Goal: Check status

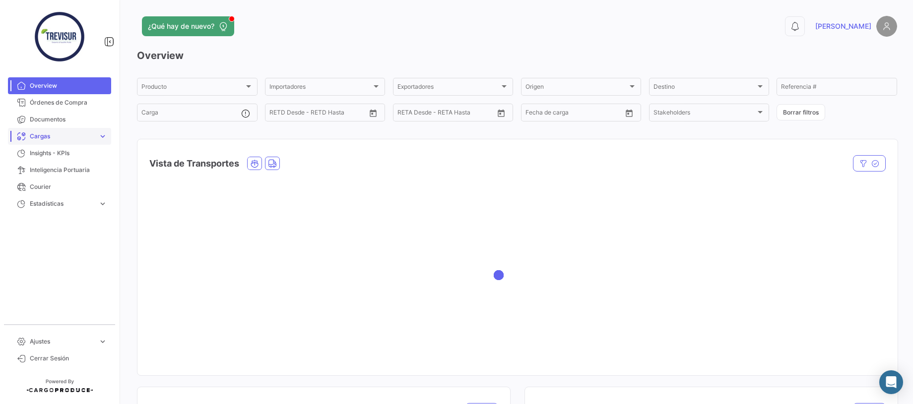
click at [51, 137] on span "Cargas" at bounding box center [62, 136] width 65 height 9
click at [54, 167] on link "Cargas Terrestres" at bounding box center [66, 174] width 89 height 15
click at [53, 155] on span "Cargas Marítimas" at bounding box center [51, 157] width 50 height 9
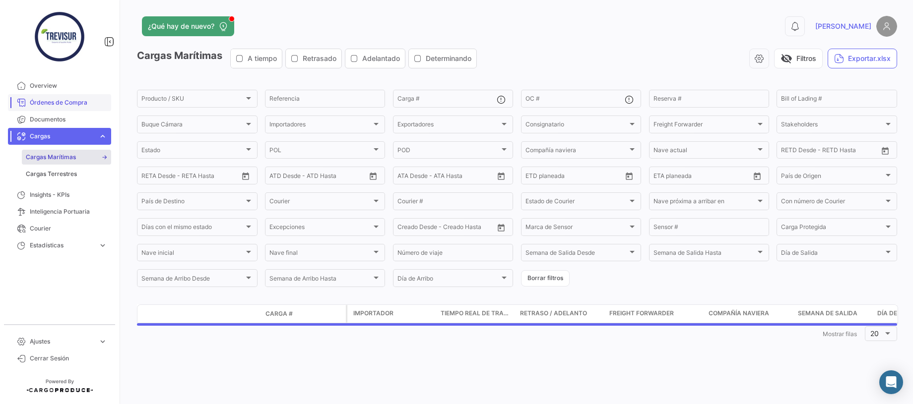
click at [53, 107] on span "Órdenes de Compra" at bounding box center [68, 102] width 77 height 9
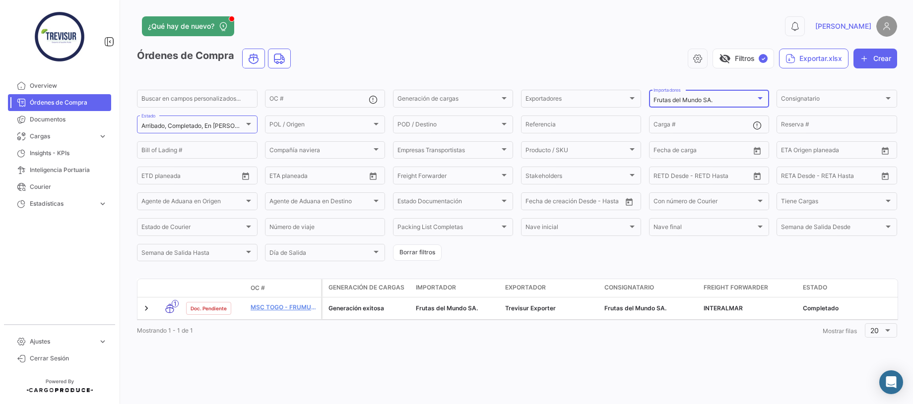
click at [699, 99] on mat-select-trigger "Frutas del Mundo SA." at bounding box center [683, 99] width 59 height 7
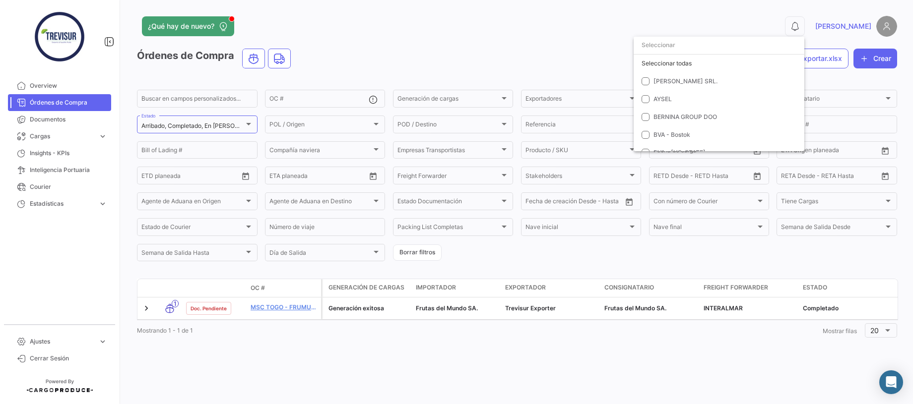
scroll to position [155, 0]
click at [646, 69] on mat-pseudo-checkbox at bounding box center [646, 70] width 8 height 8
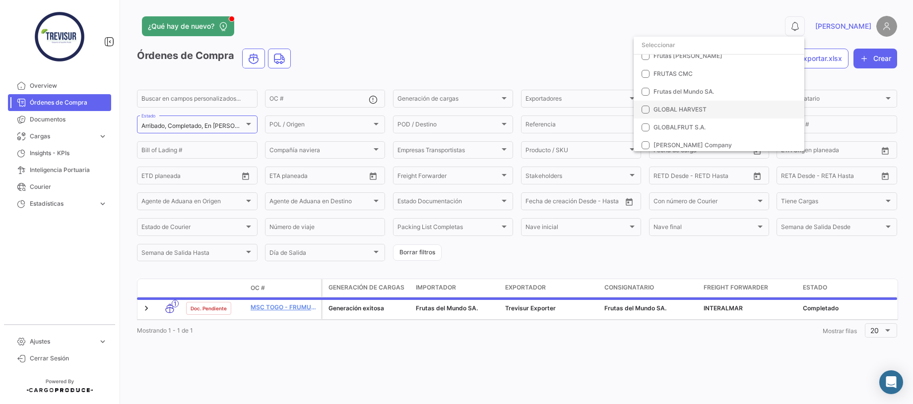
scroll to position [128, 0]
click at [645, 77] on mat-pseudo-checkbox at bounding box center [646, 78] width 8 height 8
click at [830, 75] on div at bounding box center [456, 202] width 913 height 404
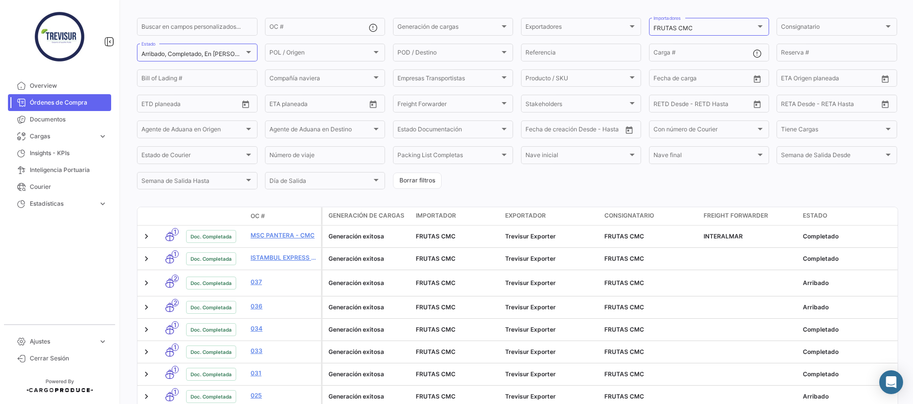
scroll to position [80, 0]
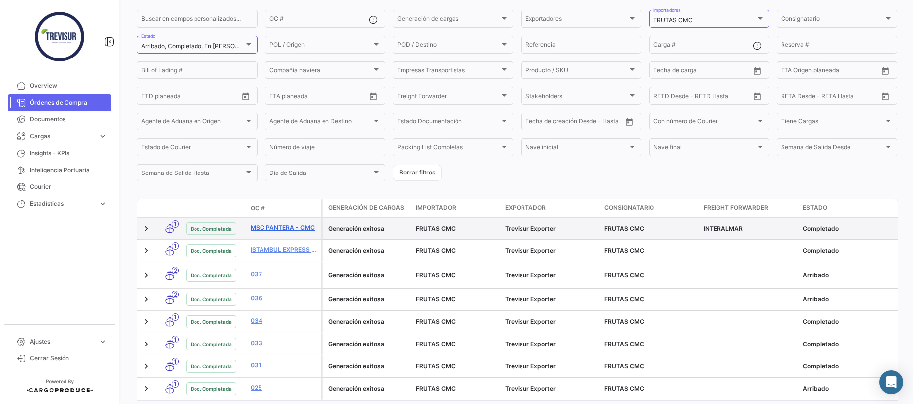
click at [276, 226] on link "MSC PANTERA - CMC" at bounding box center [284, 227] width 66 height 9
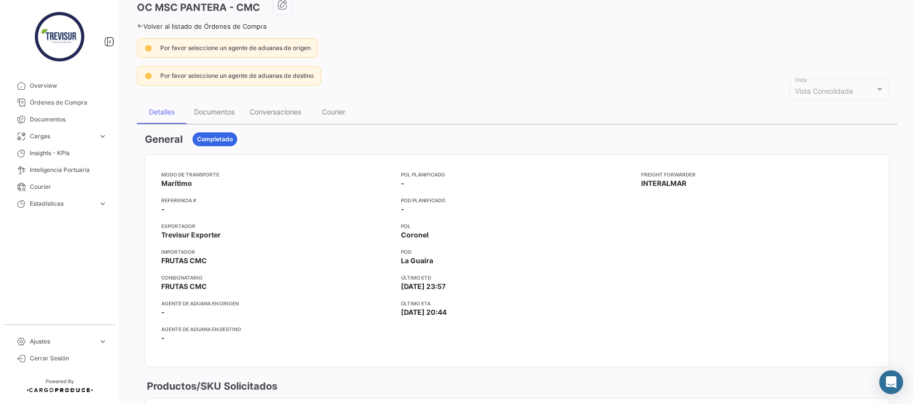
scroll to position [58, 0]
